Goal: Browse casually: Explore the website without a specific task or goal

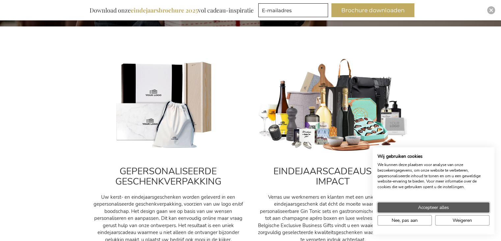
click at [435, 206] on span "Accepteer alles" at bounding box center [433, 207] width 31 height 7
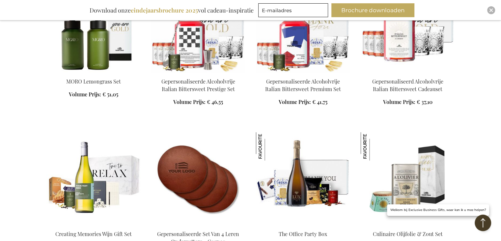
scroll to position [857, 0]
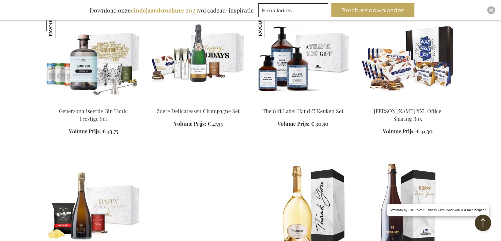
scroll to position [1087, 0]
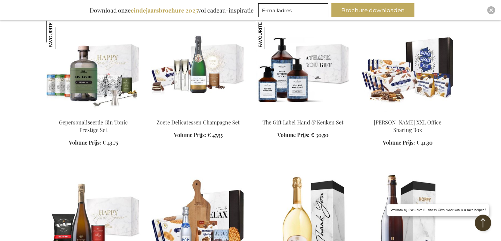
drag, startPoint x: 86, startPoint y: 116, endPoint x: 81, endPoint y: 125, distance: 10.3
click at [67, 119] on div "In Winkelwagen" at bounding box center [93, 136] width 94 height 35
click at [86, 133] on div "In Winkelwagen" at bounding box center [93, 136] width 94 height 35
click at [89, 128] on div "In Winkelwagen" at bounding box center [93, 136] width 94 height 35
drag, startPoint x: 90, startPoint y: 125, endPoint x: 93, endPoint y: 121, distance: 4.4
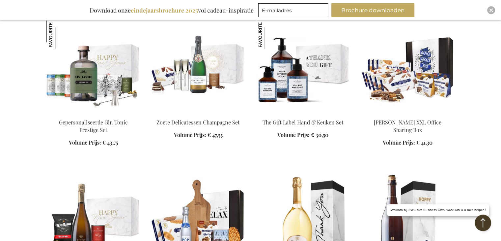
click at [91, 123] on div "In Winkelwagen" at bounding box center [93, 136] width 94 height 35
click at [100, 119] on div "In Winkelwagen" at bounding box center [93, 136] width 94 height 35
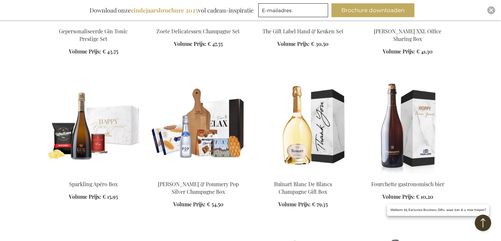
scroll to position [1186, 0]
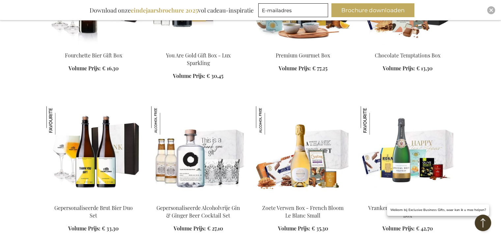
scroll to position [1614, 0]
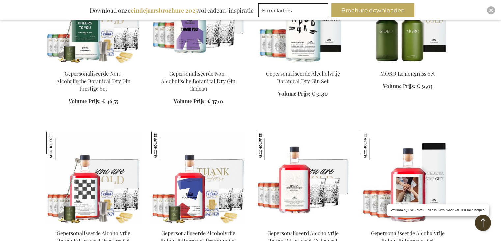
scroll to position [2240, 0]
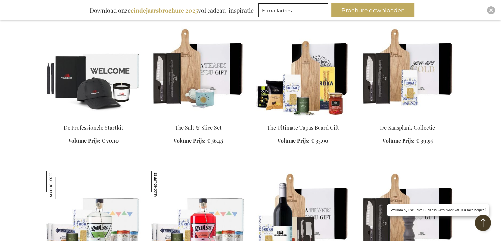
scroll to position [2636, 0]
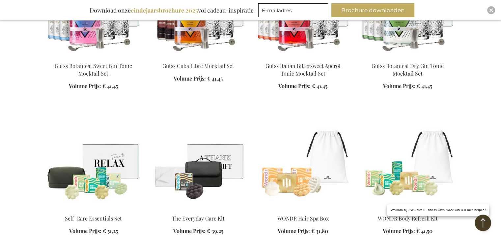
scroll to position [2998, 0]
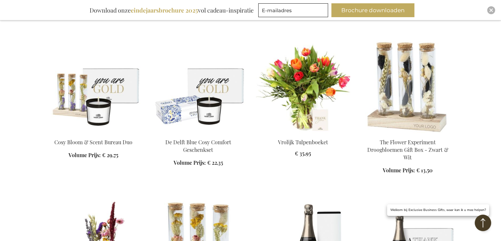
scroll to position [3558, 0]
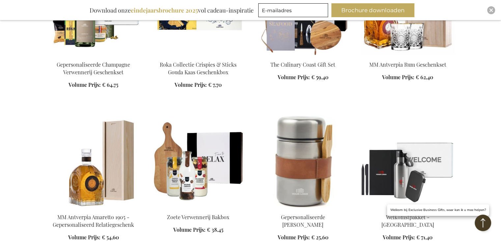
scroll to position [3888, 0]
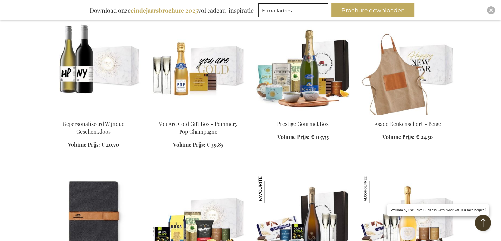
scroll to position [4448, 0]
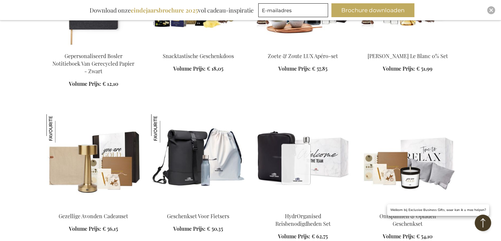
scroll to position [4678, 0]
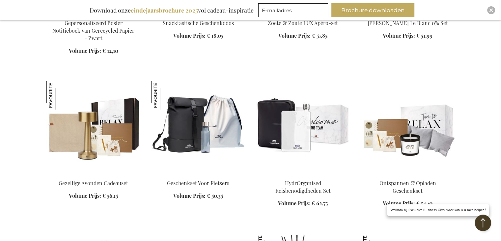
drag, startPoint x: 108, startPoint y: 142, endPoint x: 94, endPoint y: 155, distance: 18.9
click at [92, 179] on div "In Winkelwagen" at bounding box center [93, 193] width 94 height 28
drag, startPoint x: 89, startPoint y: 139, endPoint x: 93, endPoint y: 98, distance: 42.0
click at [89, 136] on div "Gezellige Avonden Cadeauset Volume Prijs: Vanaf € 56,15" at bounding box center [93, 144] width 94 height 126
click at [93, 96] on img at bounding box center [93, 127] width 94 height 92
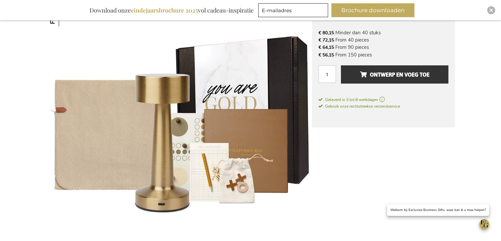
scroll to position [119, 0]
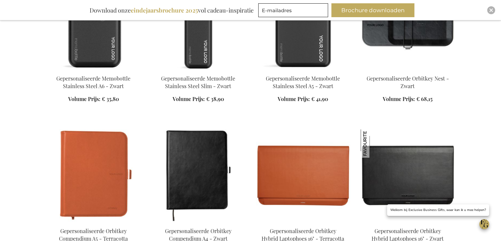
scroll to position [1621, 0]
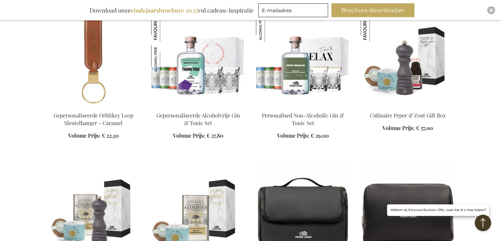
scroll to position [1984, 0]
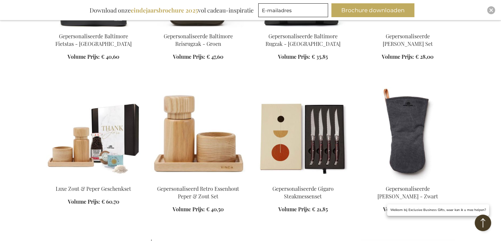
scroll to position [2610, 0]
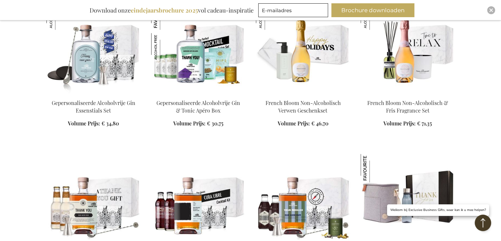
scroll to position [3335, 0]
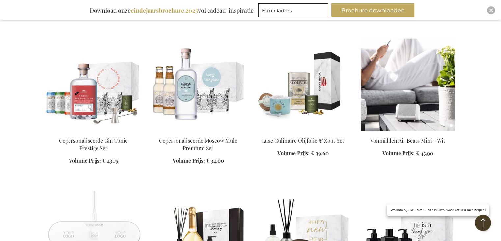
scroll to position [3928, 0]
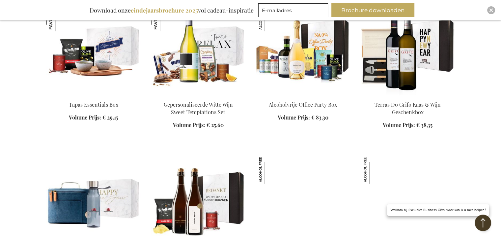
scroll to position [4224, 0]
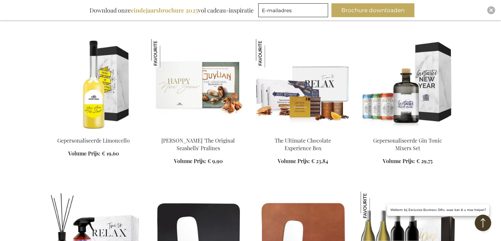
scroll to position [5278, 0]
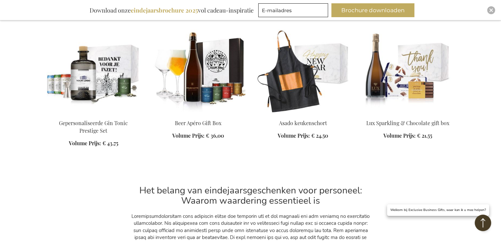
scroll to position [5904, 0]
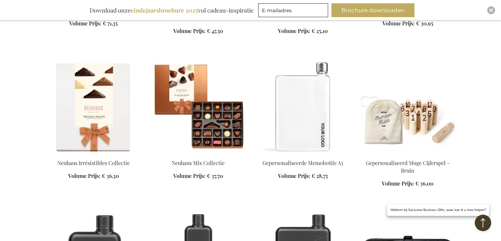
scroll to position [1226, 0]
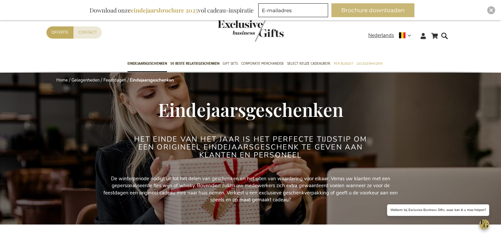
click at [357, 14] on button "Brochure downloaden" at bounding box center [372, 10] width 83 height 14
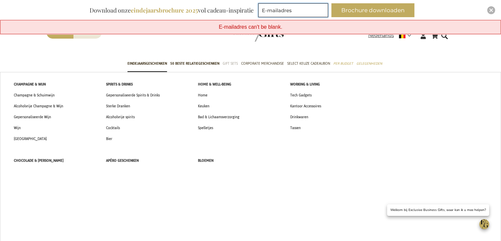
click at [229, 62] on span "Gift Sets" at bounding box center [230, 63] width 15 height 7
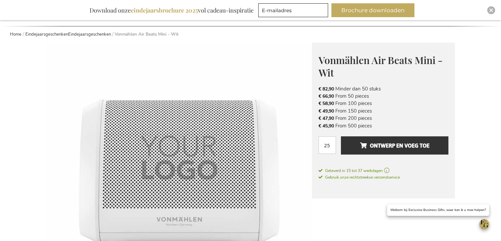
scroll to position [99, 0]
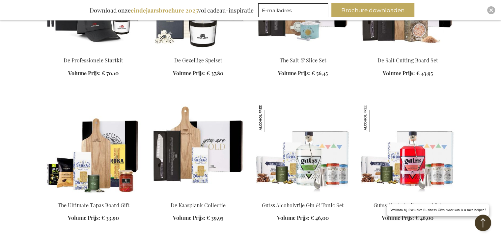
scroll to position [1569, 0]
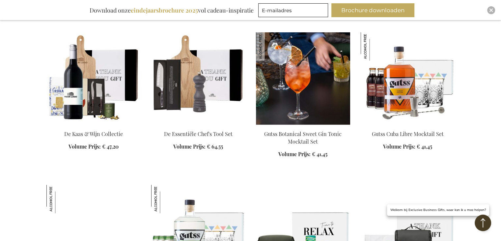
scroll to position [1865, 0]
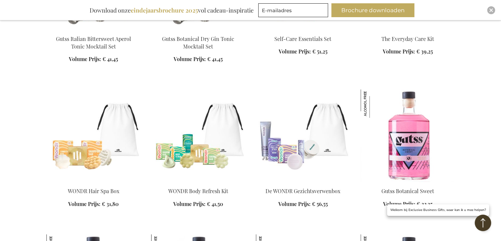
scroll to position [2063, 0]
